Goal: Check status: Check status

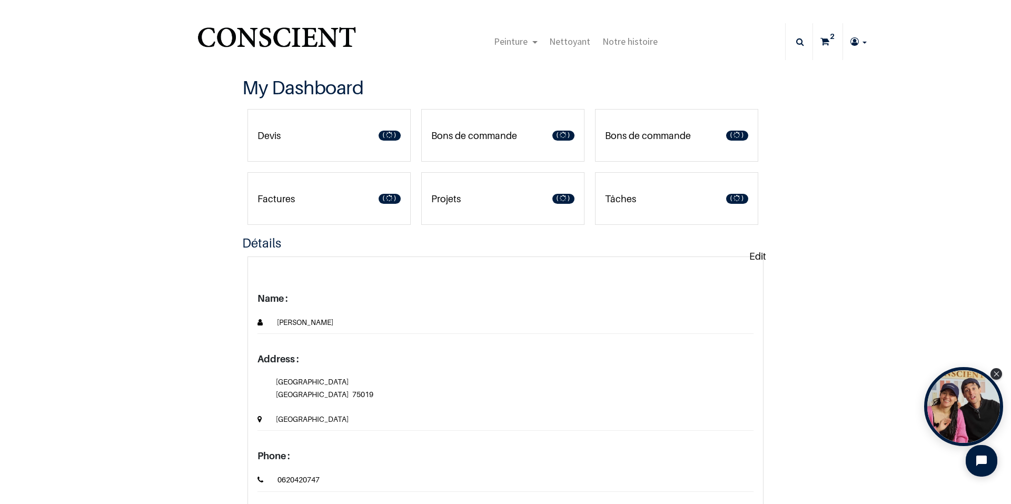
type input "[EMAIL_ADDRESS][DOMAIN_NAME]"
click at [499, 136] on p "Bons de commande" at bounding box center [474, 136] width 86 height 14
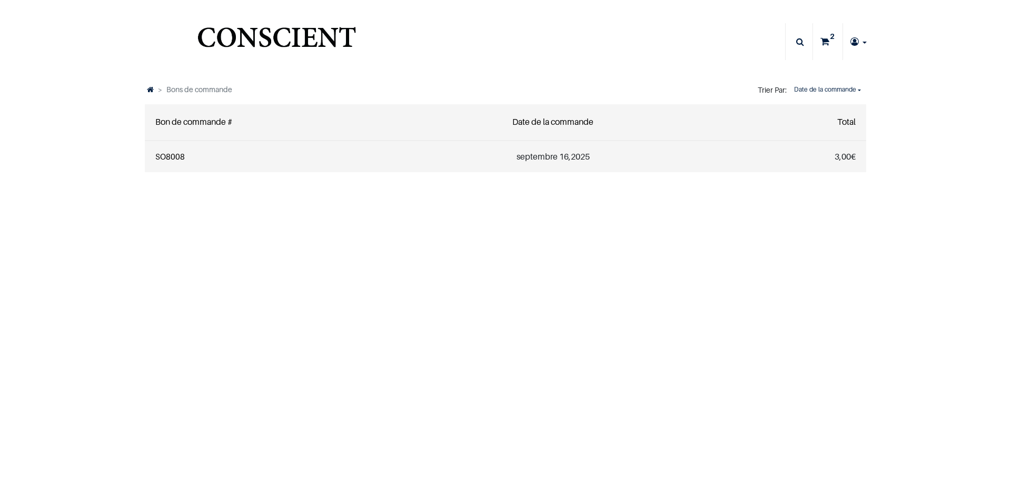
type input "[EMAIL_ADDRESS][DOMAIN_NAME]"
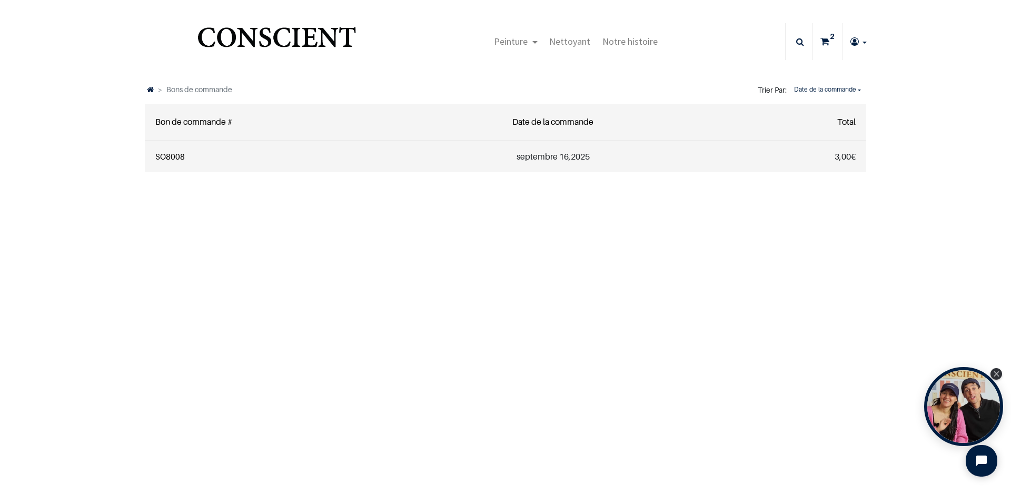
click at [166, 158] on link "SO8008" at bounding box center [169, 156] width 29 height 9
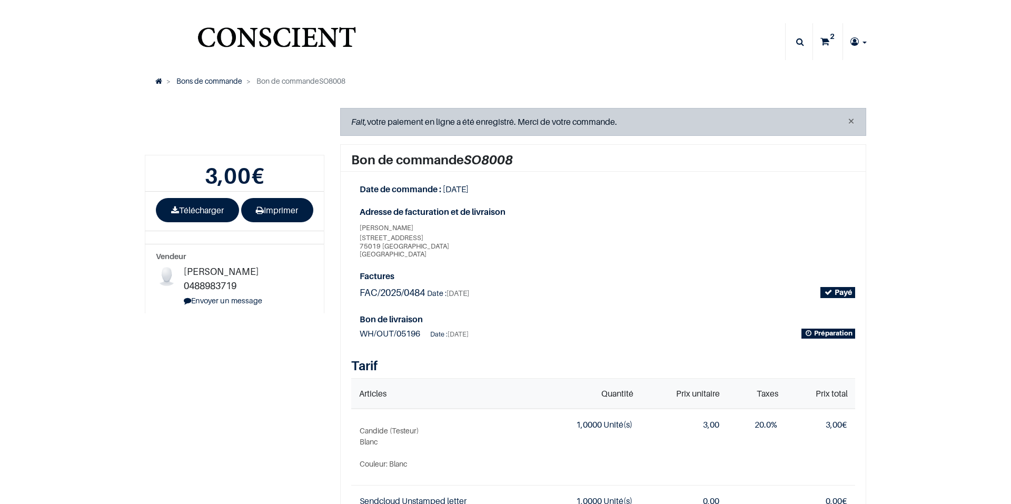
type input "[EMAIL_ADDRESS][DOMAIN_NAME]"
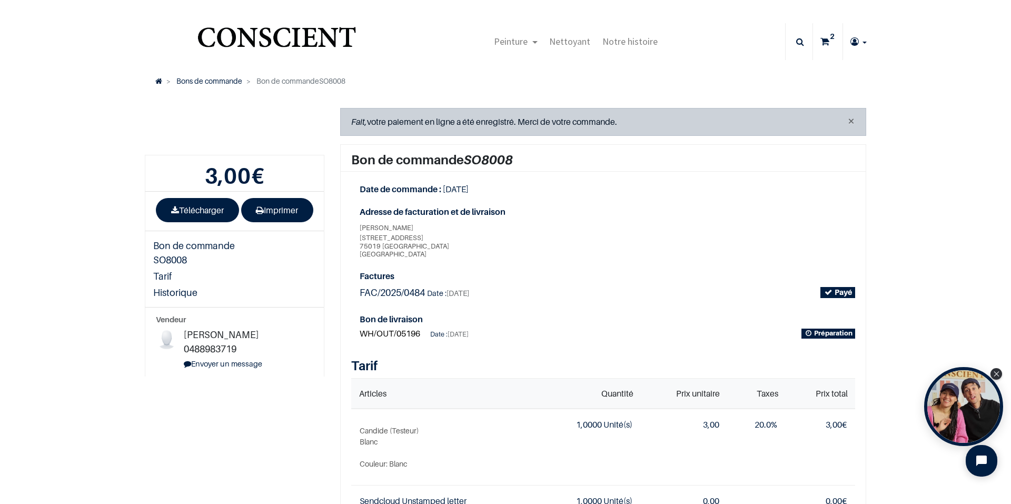
click at [394, 336] on span "WH/OUT/05196" at bounding box center [390, 333] width 61 height 11
